Goal: Find specific page/section: Find specific page/section

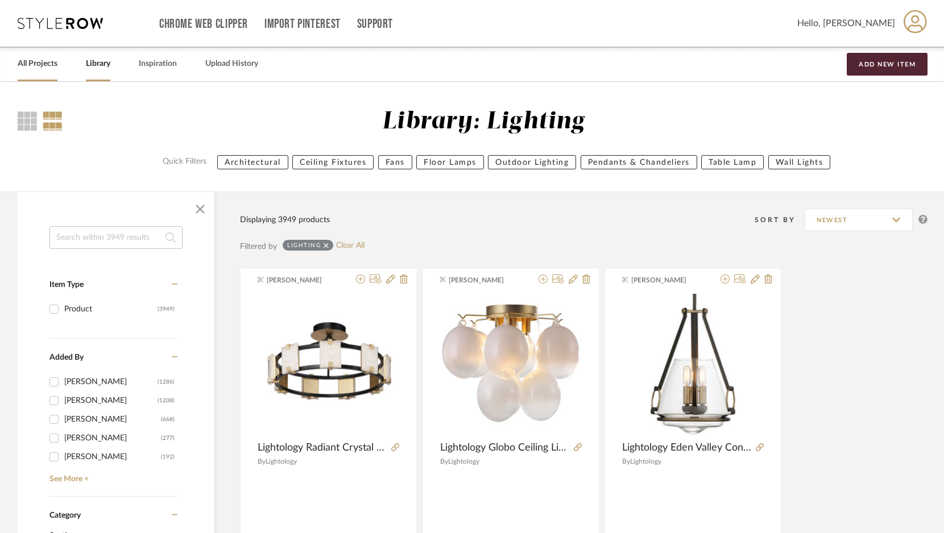
click at [42, 63] on link "All Projects" at bounding box center [38, 63] width 40 height 15
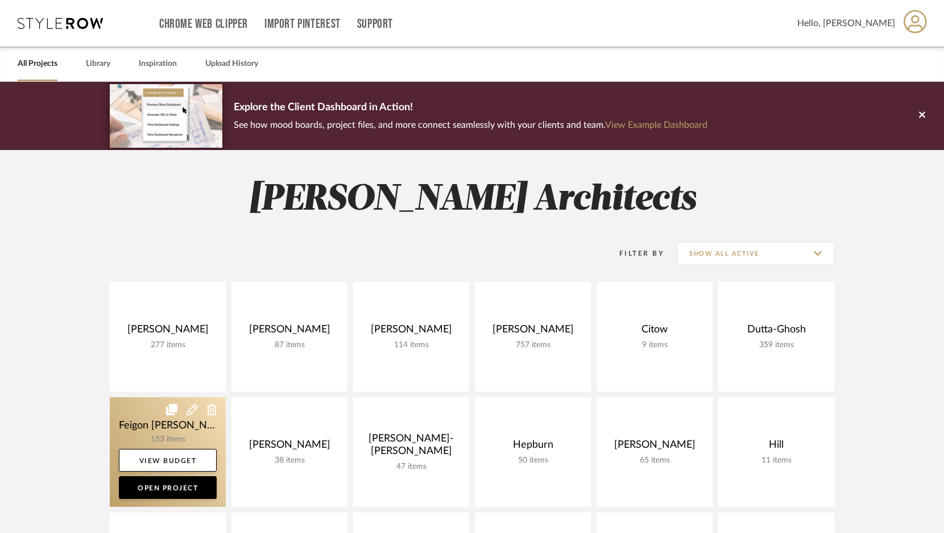
click at [191, 421] on link at bounding box center [168, 453] width 116 height 110
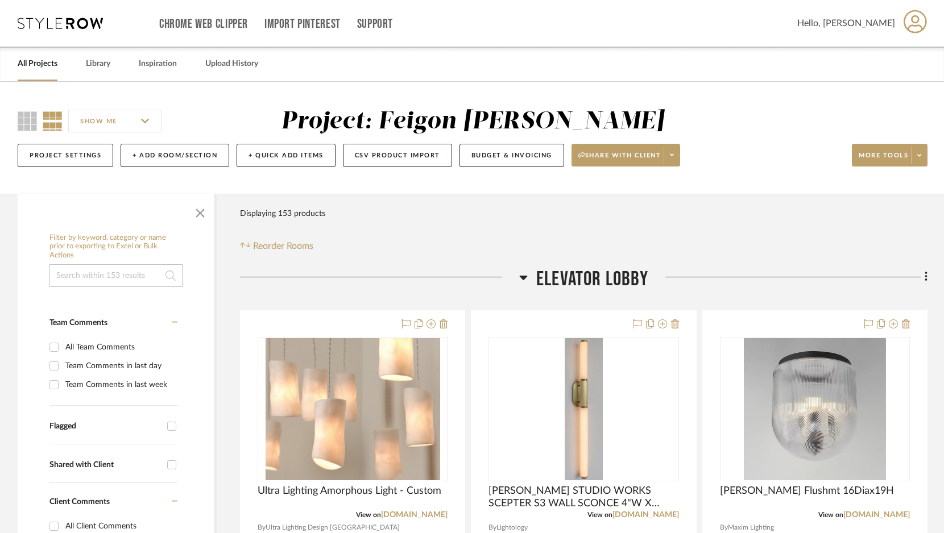
click at [525, 276] on icon at bounding box center [524, 278] width 8 height 5
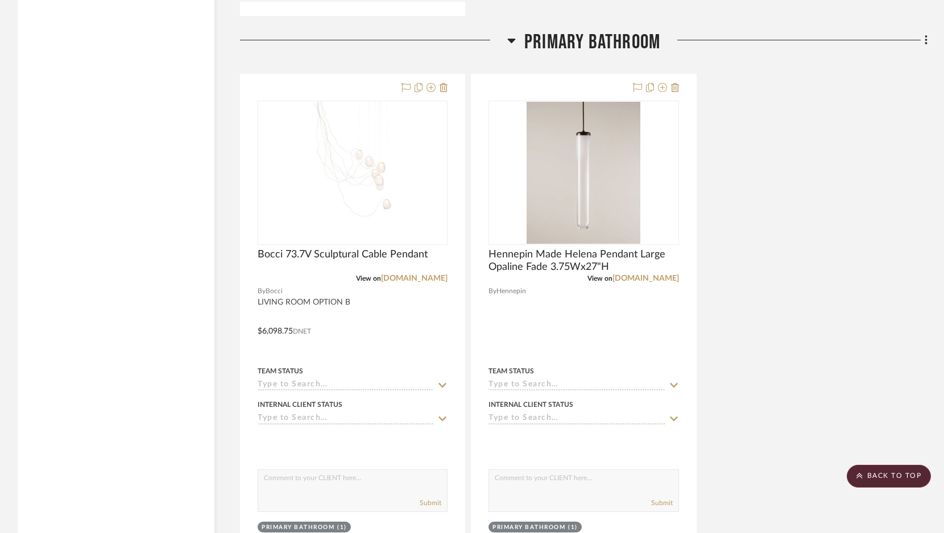
scroll to position [3017, 0]
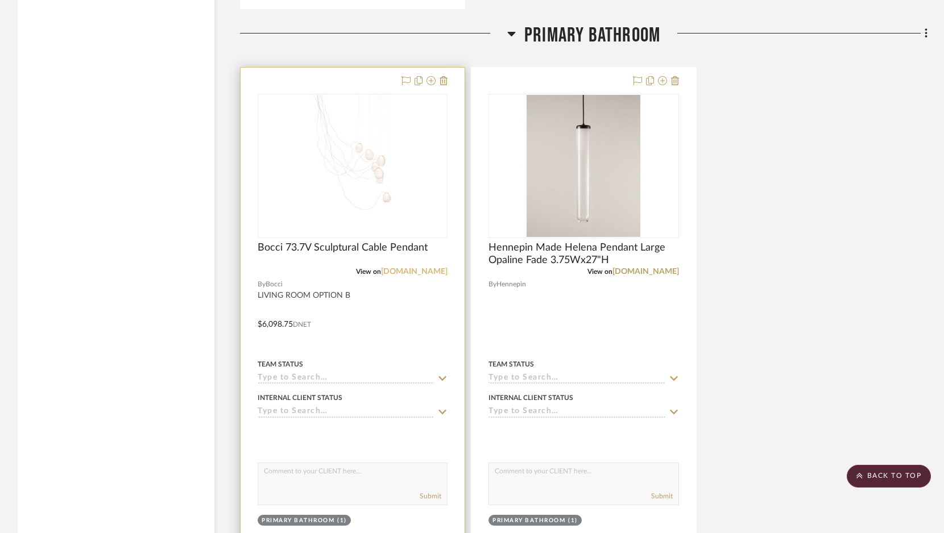
click at [422, 268] on link "[DOMAIN_NAME]" at bounding box center [414, 272] width 67 height 8
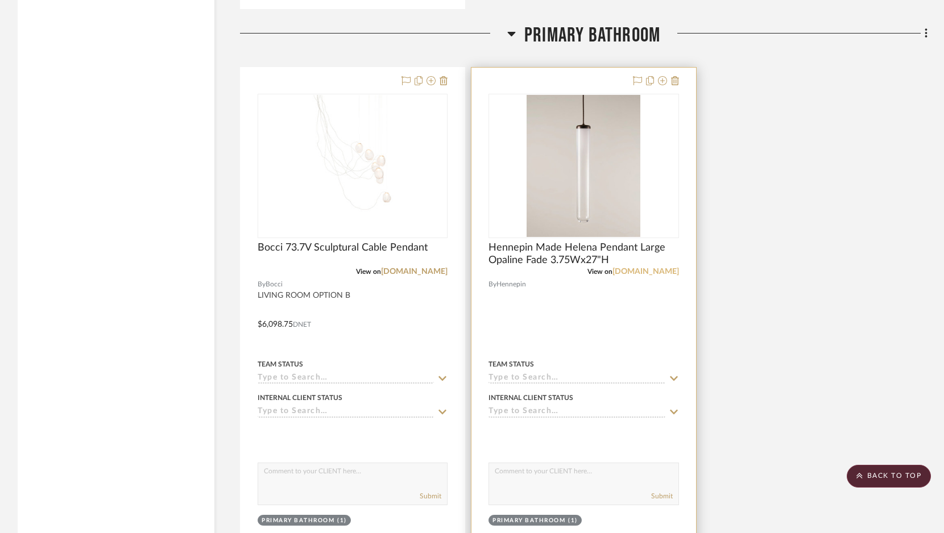
click at [624, 268] on link "[DOMAIN_NAME]" at bounding box center [646, 272] width 67 height 8
click at [628, 269] on link "[DOMAIN_NAME]" at bounding box center [646, 272] width 67 height 8
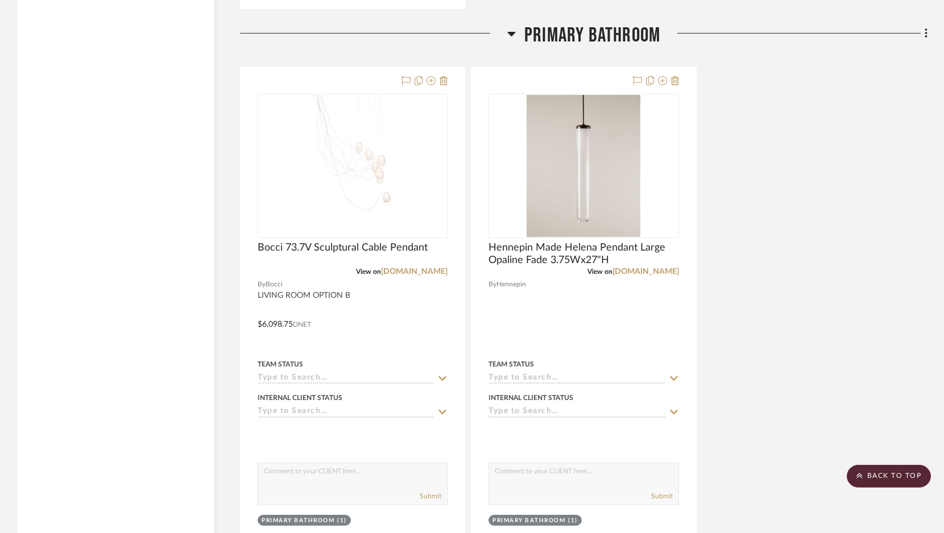
click at [516, 30] on h3 "PRIMARY BATHROOM" at bounding box center [583, 35] width 153 height 24
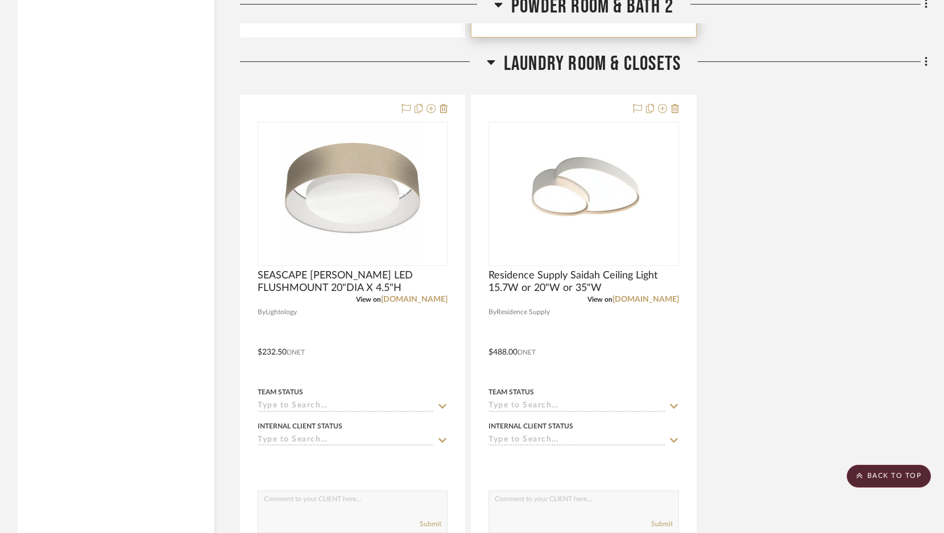
scroll to position [3601, 0]
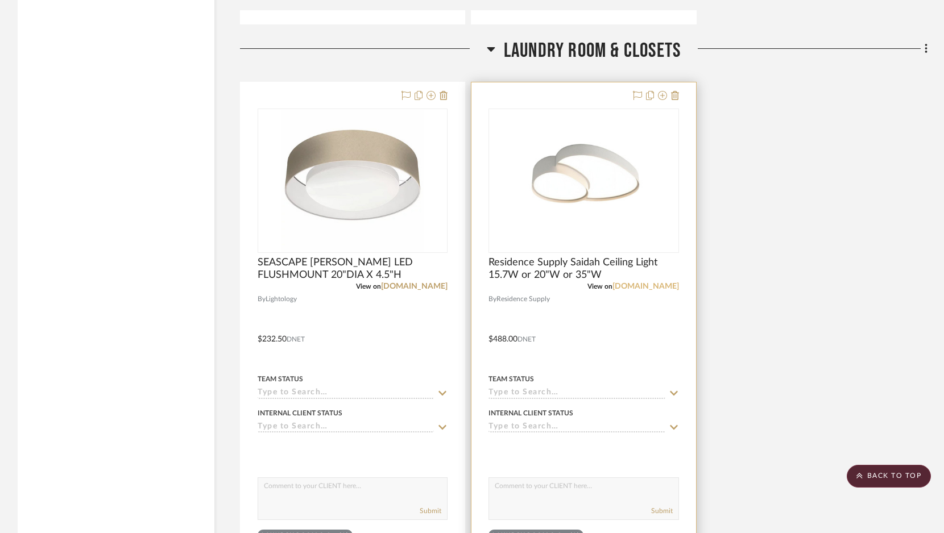
click at [628, 287] on link "[DOMAIN_NAME]" at bounding box center [646, 287] width 67 height 8
click at [639, 285] on link "[DOMAIN_NAME]" at bounding box center [646, 287] width 67 height 8
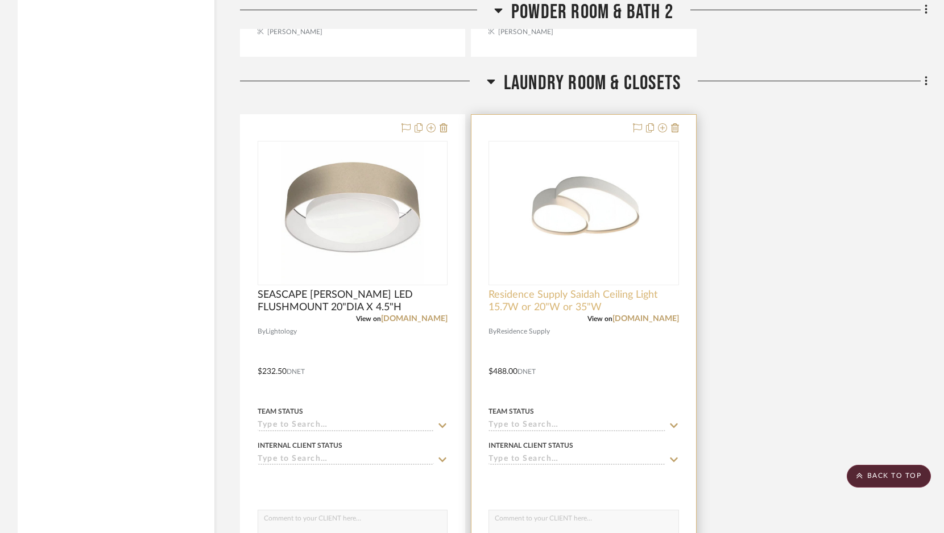
scroll to position [3568, 0]
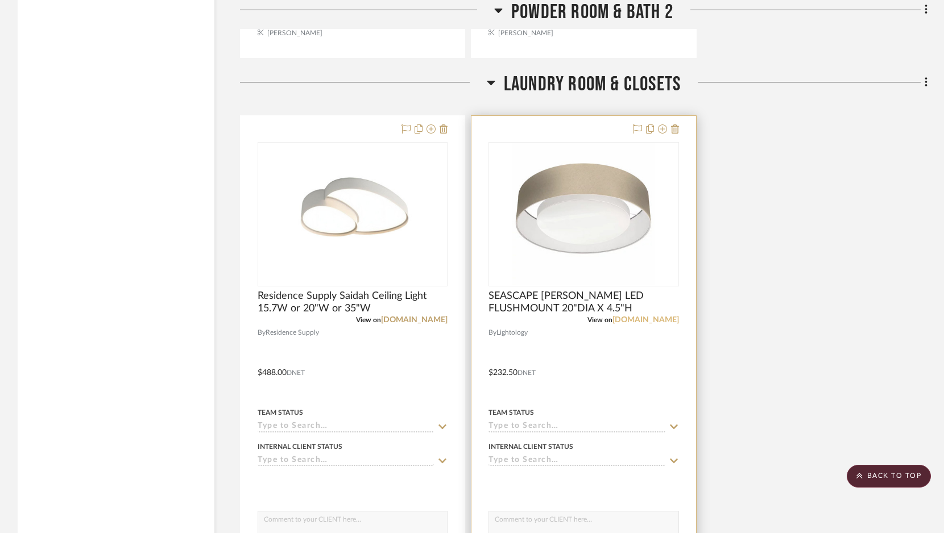
click at [644, 320] on link "[DOMAIN_NAME]" at bounding box center [646, 320] width 67 height 8
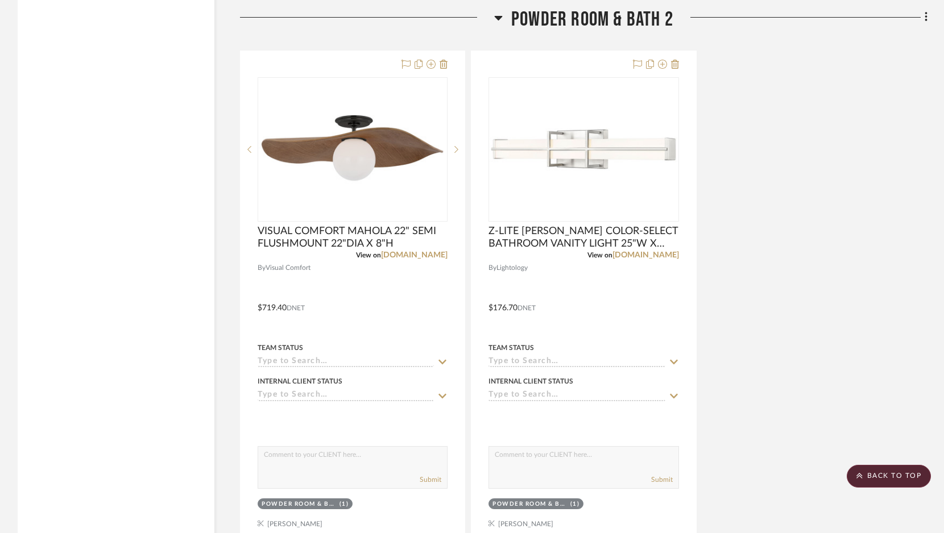
scroll to position [3063, 0]
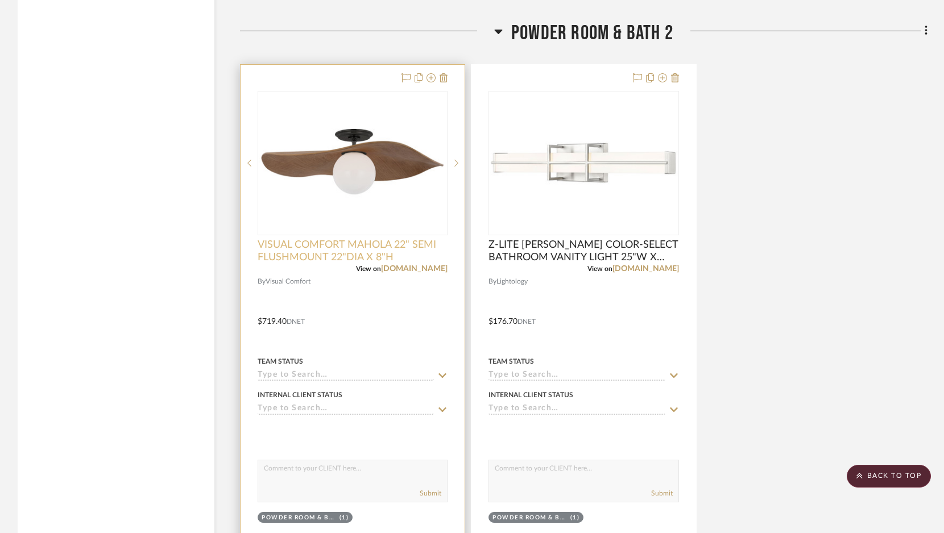
click at [380, 247] on span "VISUAL COMFORT MAHOLA 22" SEMI FLUSHMOUNT 22"DIA X 8"H" at bounding box center [353, 251] width 190 height 25
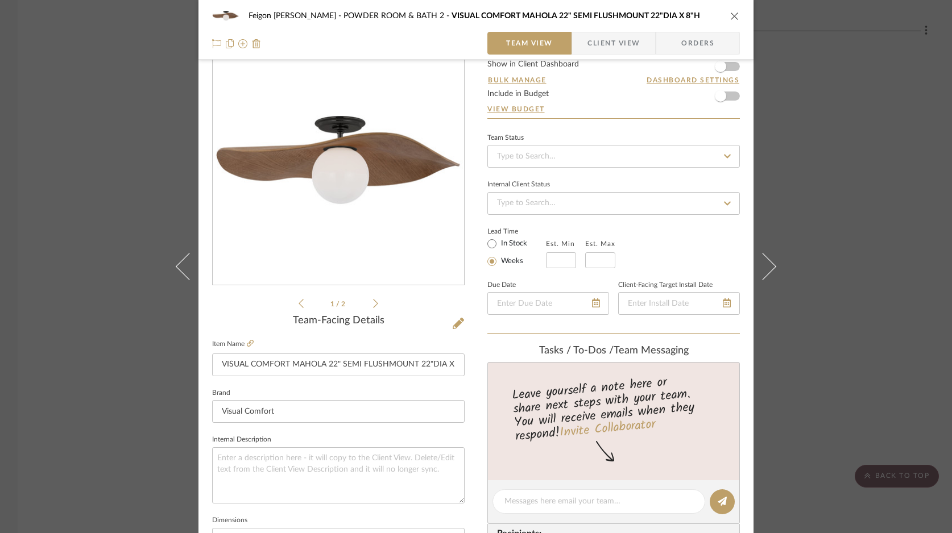
scroll to position [76, 0]
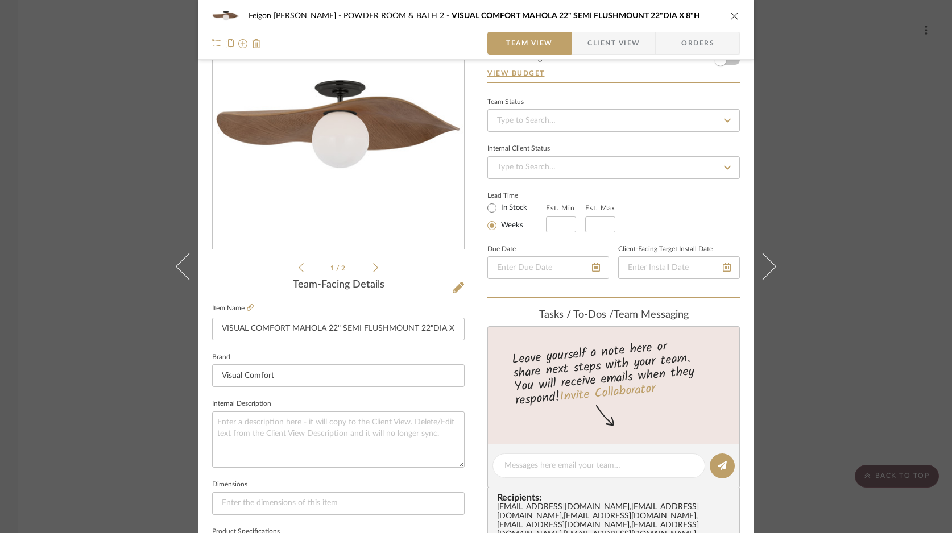
click at [243, 307] on label "Item Name" at bounding box center [233, 309] width 42 height 10
click at [247, 307] on icon at bounding box center [250, 307] width 7 height 7
click at [734, 15] on icon "close" at bounding box center [734, 15] width 9 height 9
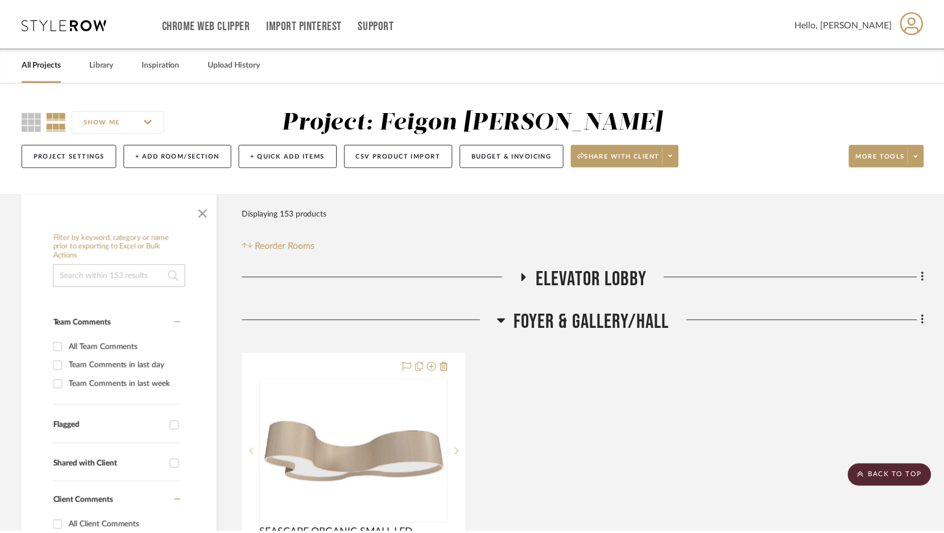
scroll to position [3063, 0]
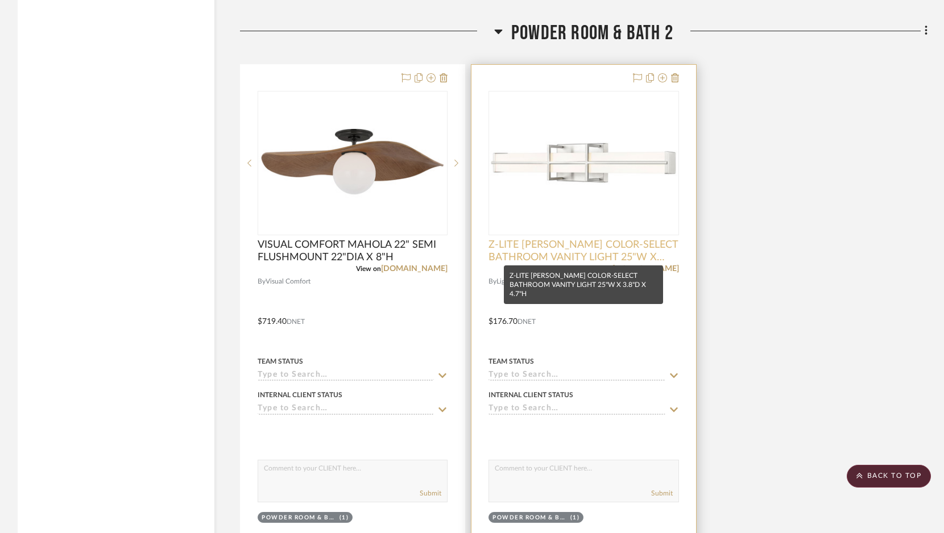
click at [599, 247] on span "Z-LITE [PERSON_NAME] COLOR-SELECT BATHROOM VANITY LIGHT 25"W X 3.8"D X 4.7"H" at bounding box center [584, 251] width 190 height 25
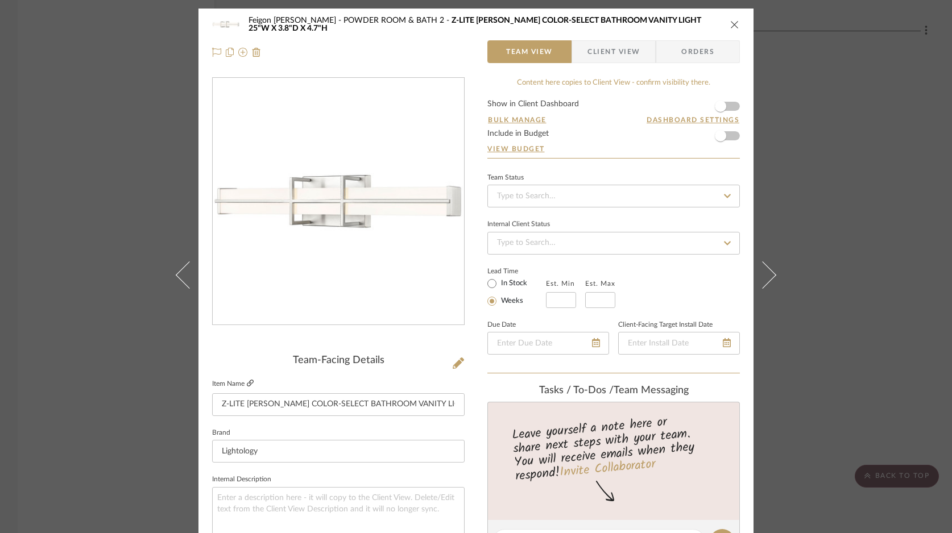
click at [247, 380] on icon at bounding box center [250, 383] width 7 height 7
click at [733, 23] on icon "close" at bounding box center [734, 24] width 9 height 9
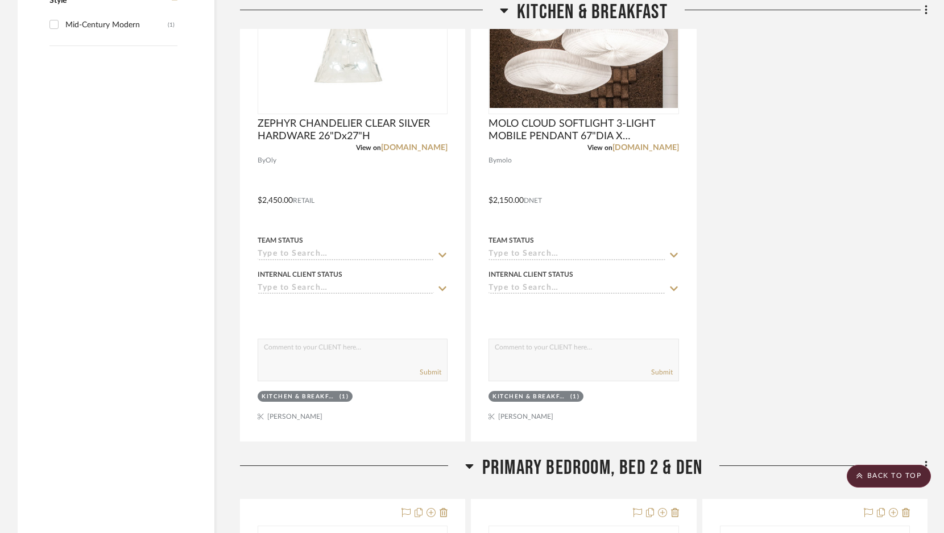
scroll to position [1517, 0]
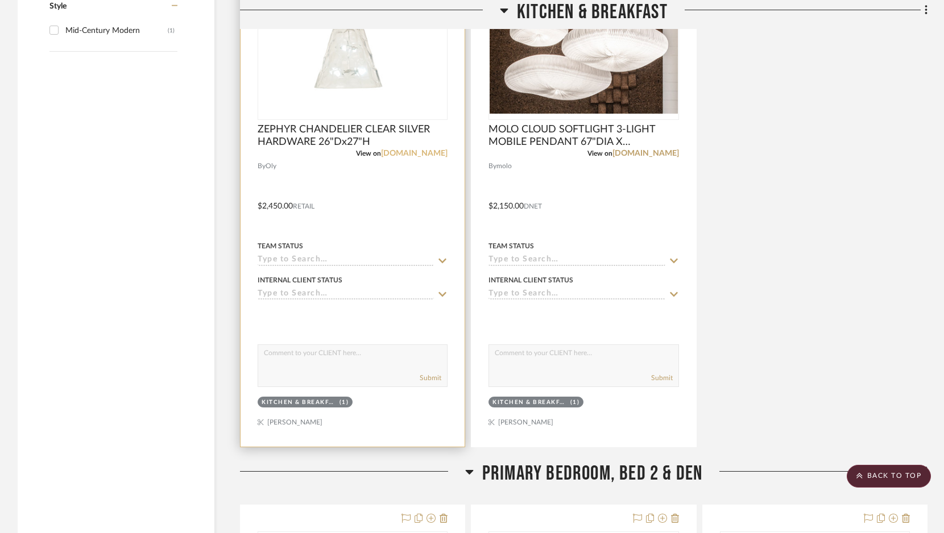
click at [418, 153] on link "[DOMAIN_NAME]" at bounding box center [414, 154] width 67 height 8
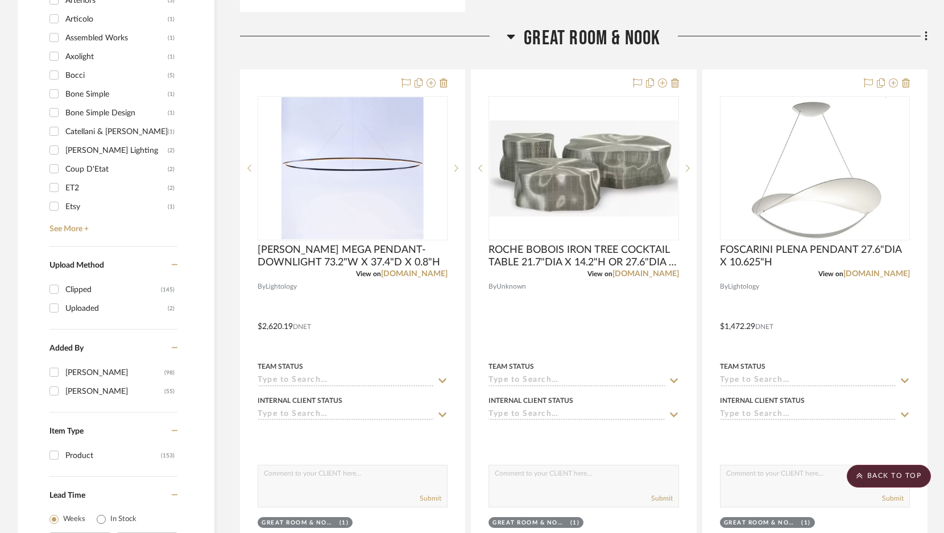
scroll to position [838, 0]
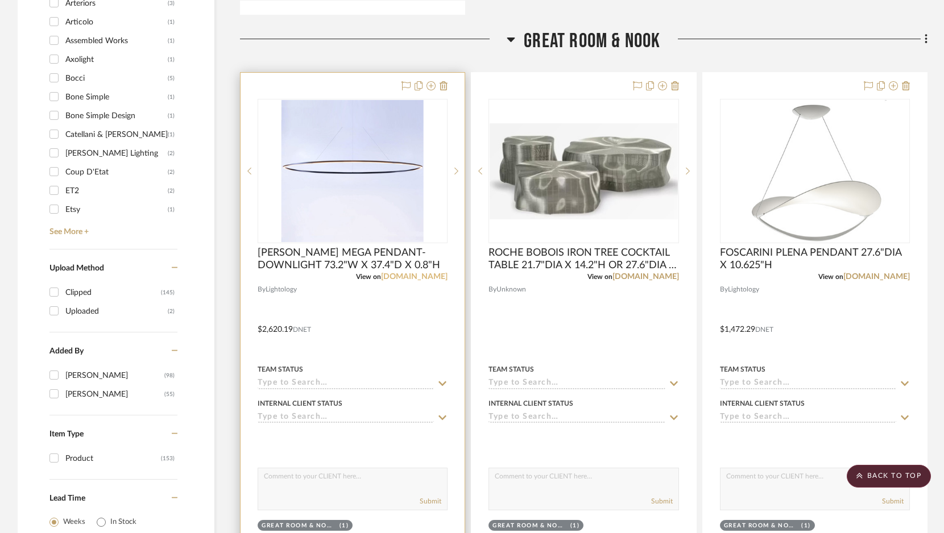
click at [411, 278] on link "[DOMAIN_NAME]" at bounding box center [414, 277] width 67 height 8
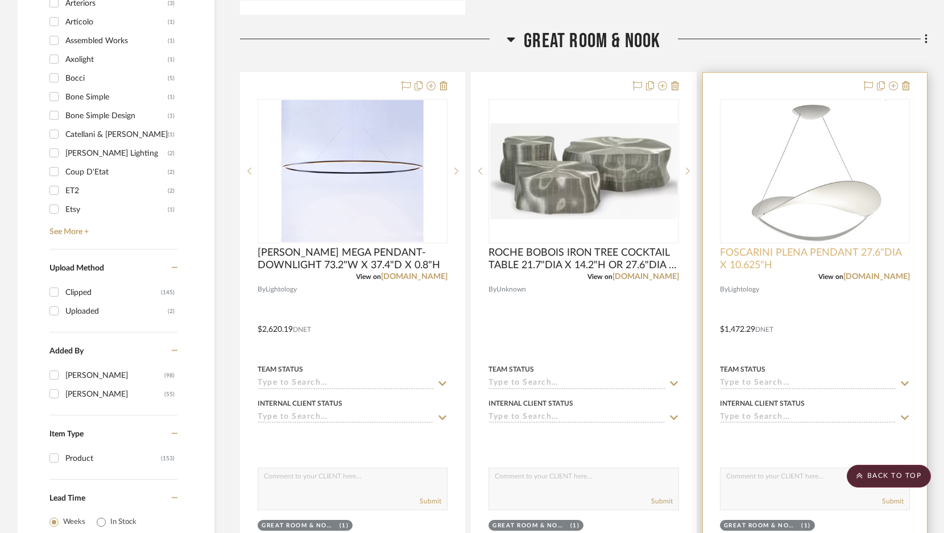
click at [756, 266] on span "FOSCARINI PLENA PENDANT 27.6"DIA X 10.625"H" at bounding box center [815, 259] width 190 height 25
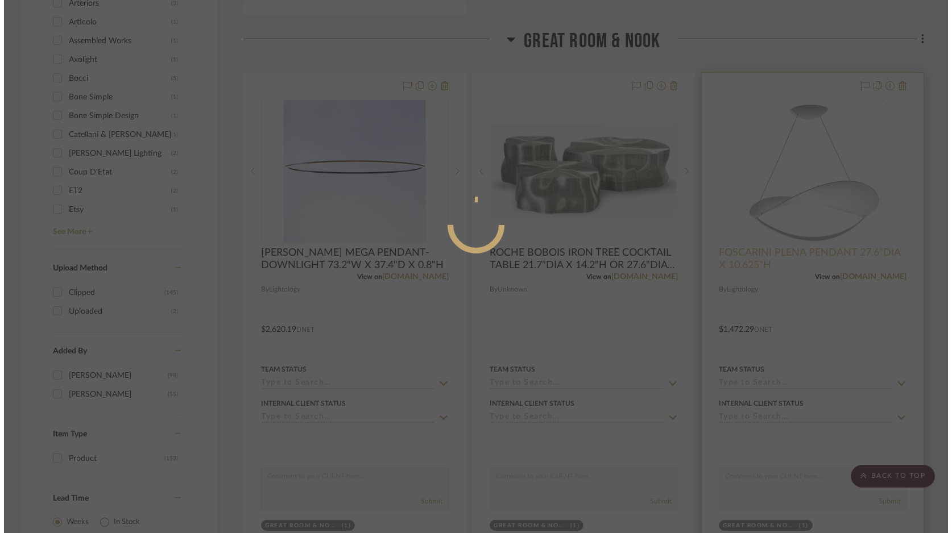
scroll to position [0, 0]
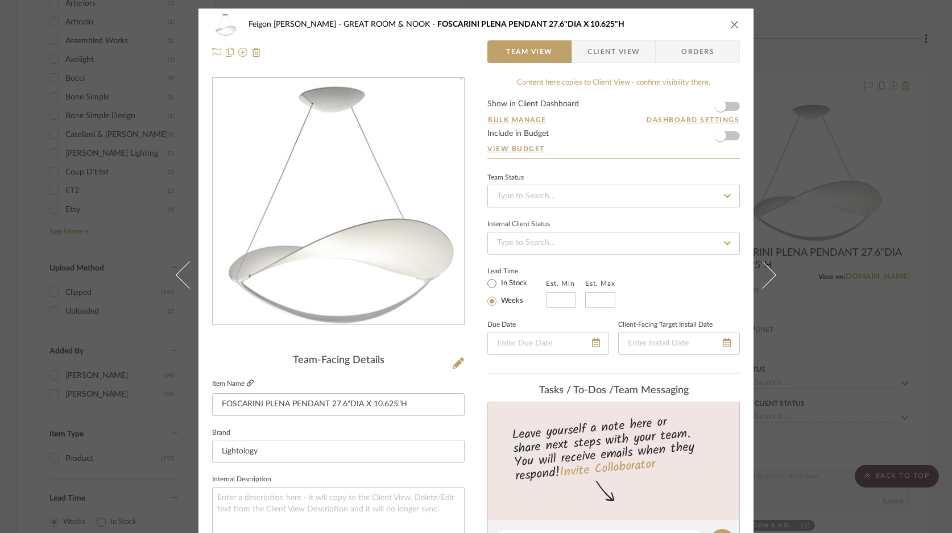
click at [247, 387] on icon at bounding box center [250, 383] width 7 height 7
click at [736, 19] on div "Feigon [PERSON_NAME] GREAT ROOM & NOOK FOSCARINI PLENA PENDANT 27.6"DIA X 10.62…" at bounding box center [475, 39] width 555 height 60
click at [732, 22] on icon "close" at bounding box center [734, 24] width 9 height 9
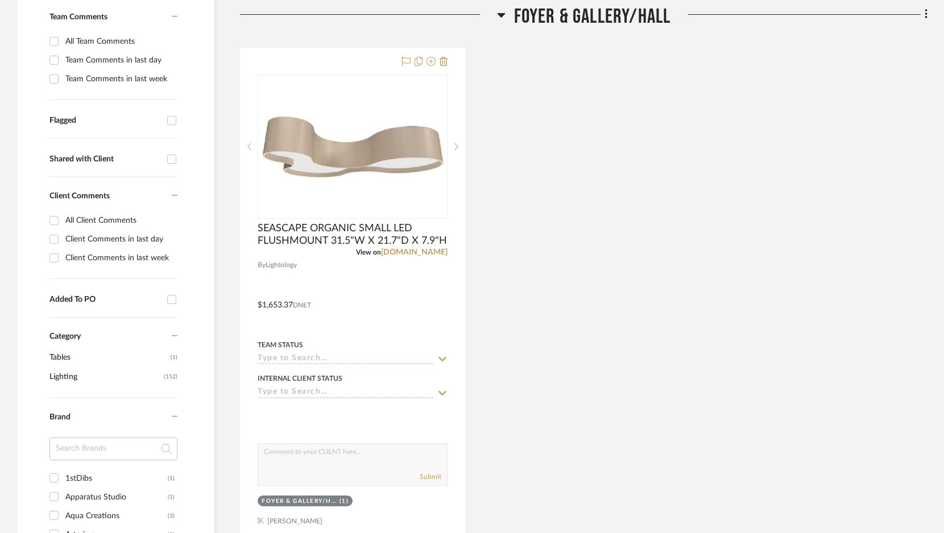
scroll to position [415, 0]
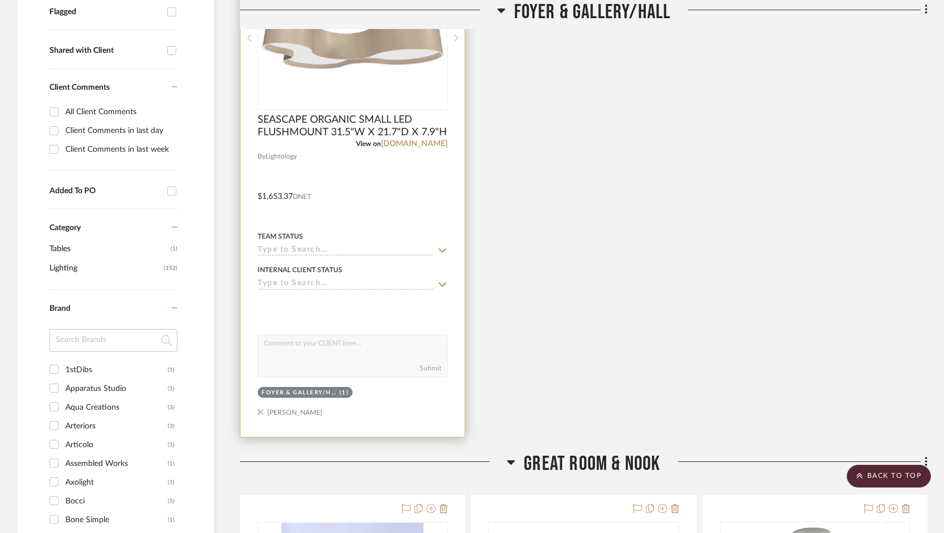
click at [428, 148] on div "View on [DOMAIN_NAME]" at bounding box center [353, 144] width 190 height 10
click at [428, 144] on link "[DOMAIN_NAME]" at bounding box center [414, 144] width 67 height 8
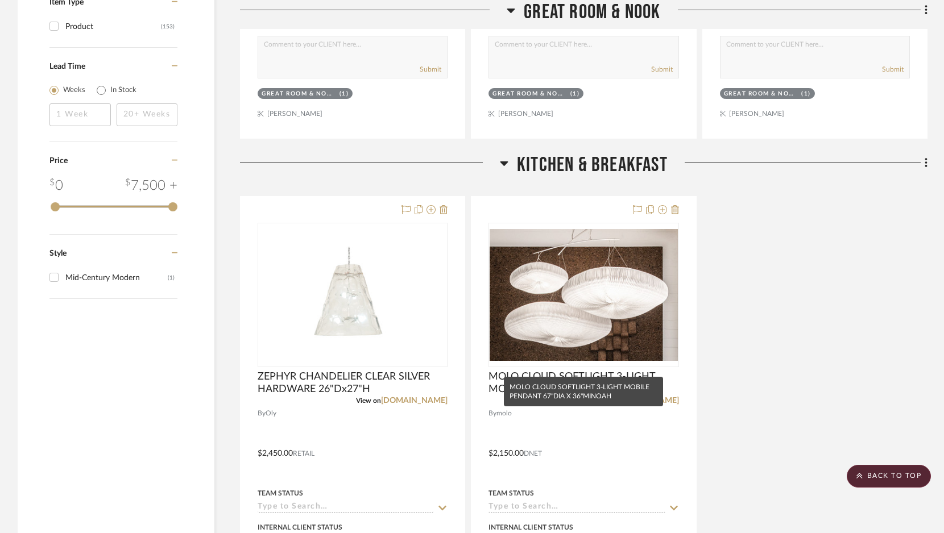
scroll to position [1292, 0]
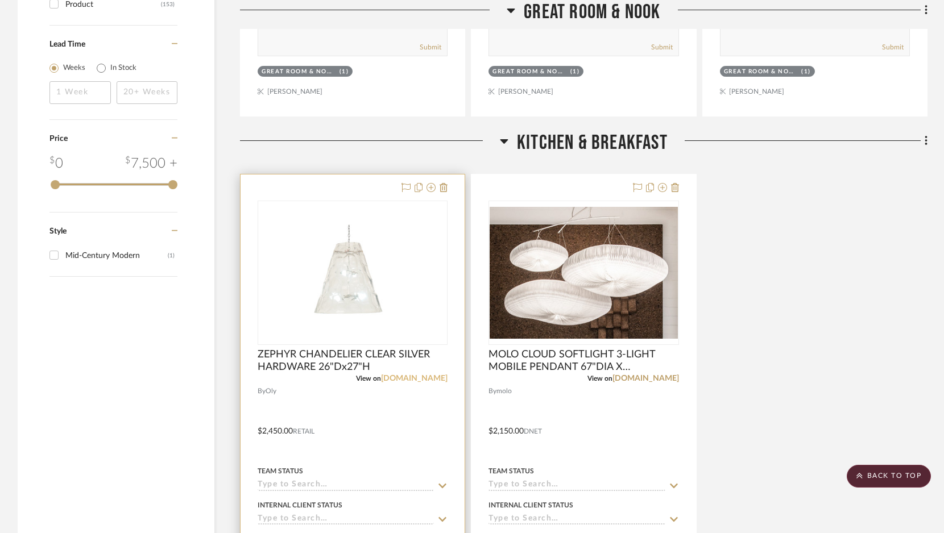
click at [437, 375] on link "[DOMAIN_NAME]" at bounding box center [414, 379] width 67 height 8
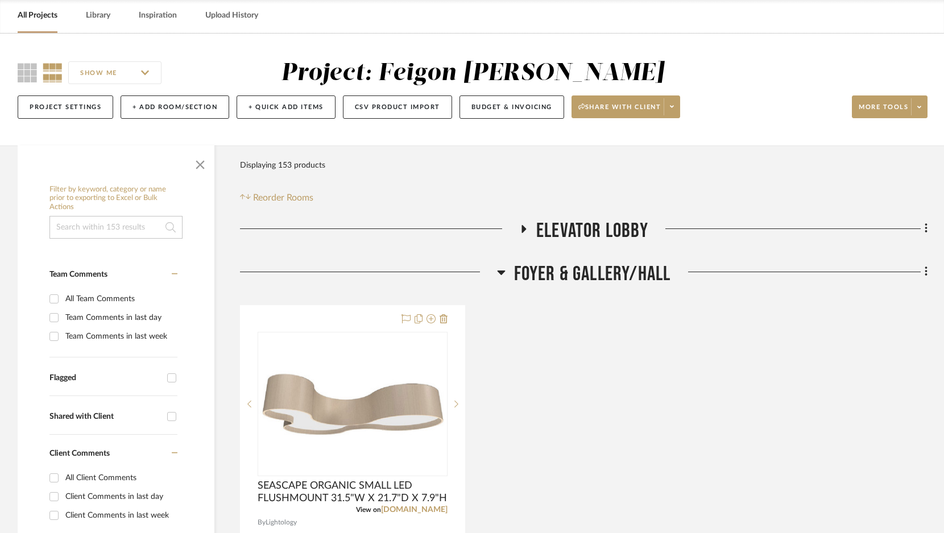
scroll to position [0, 0]
